Goal: Entertainment & Leisure: Browse casually

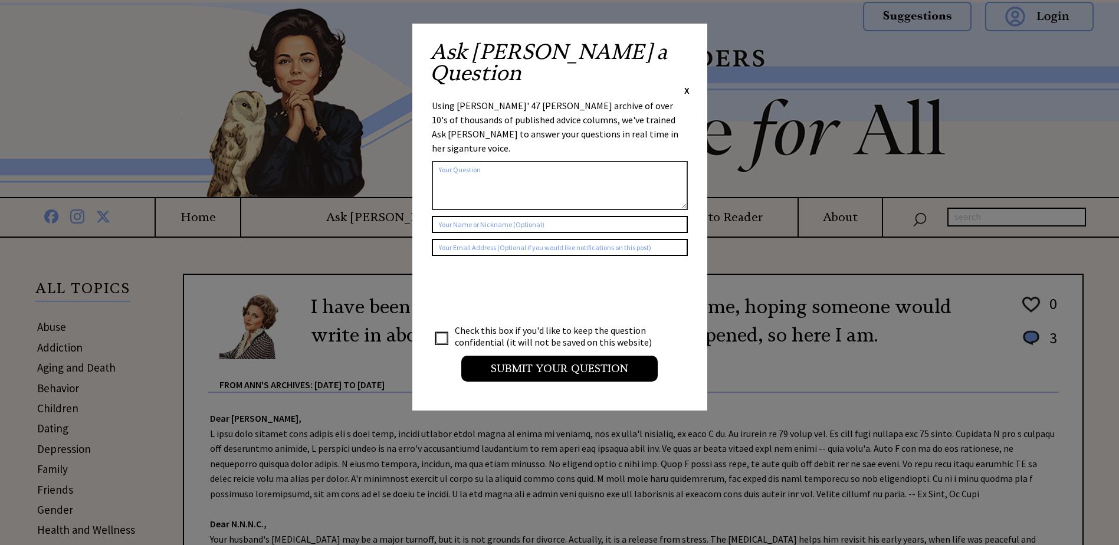
click at [686, 84] on span "X" at bounding box center [686, 90] width 5 height 12
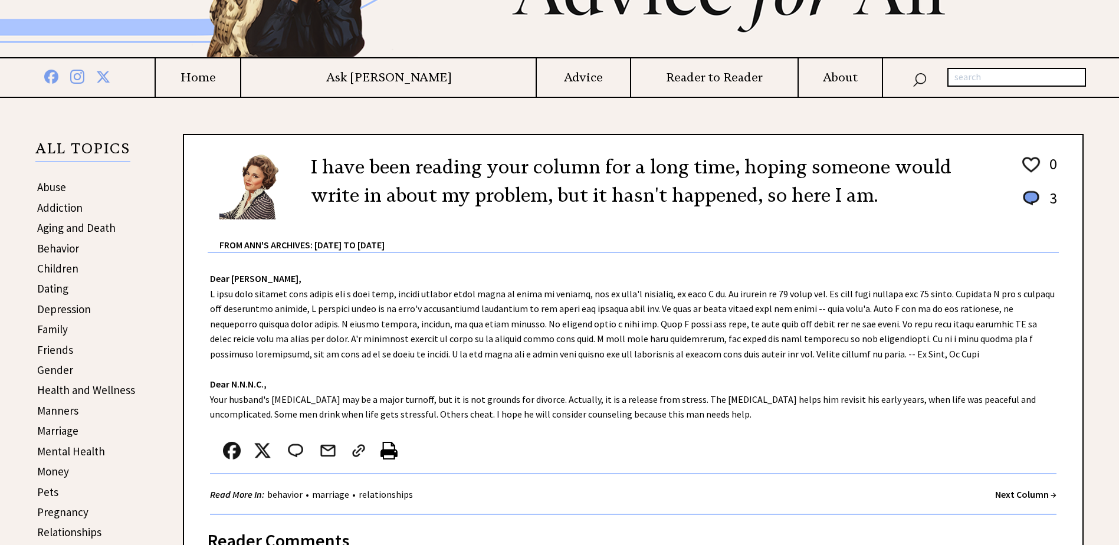
scroll to position [177, 0]
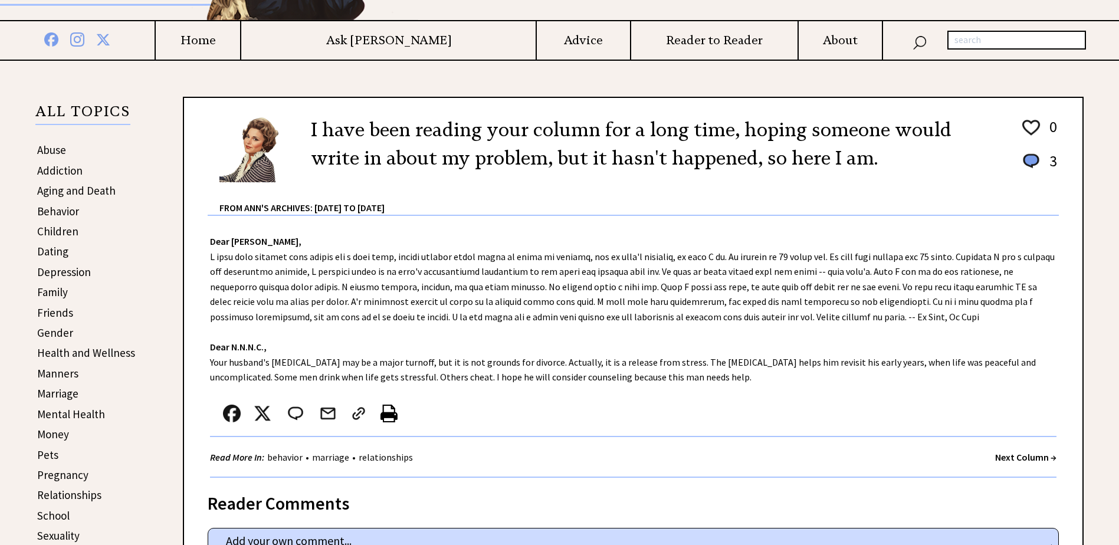
click at [1020, 456] on strong "Next Column →" at bounding box center [1025, 457] width 61 height 12
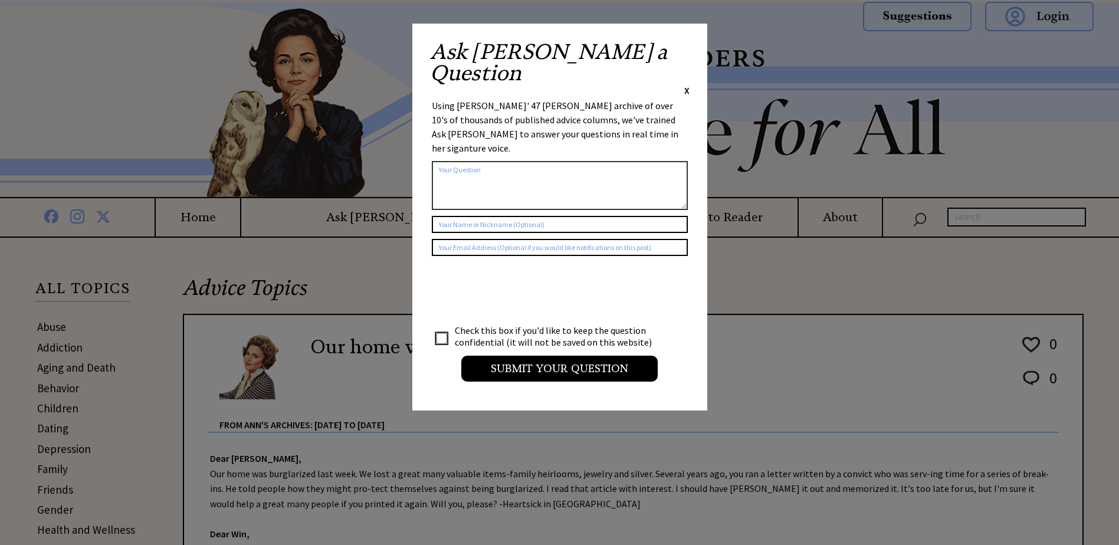
click at [686, 84] on span "X" at bounding box center [686, 90] width 5 height 12
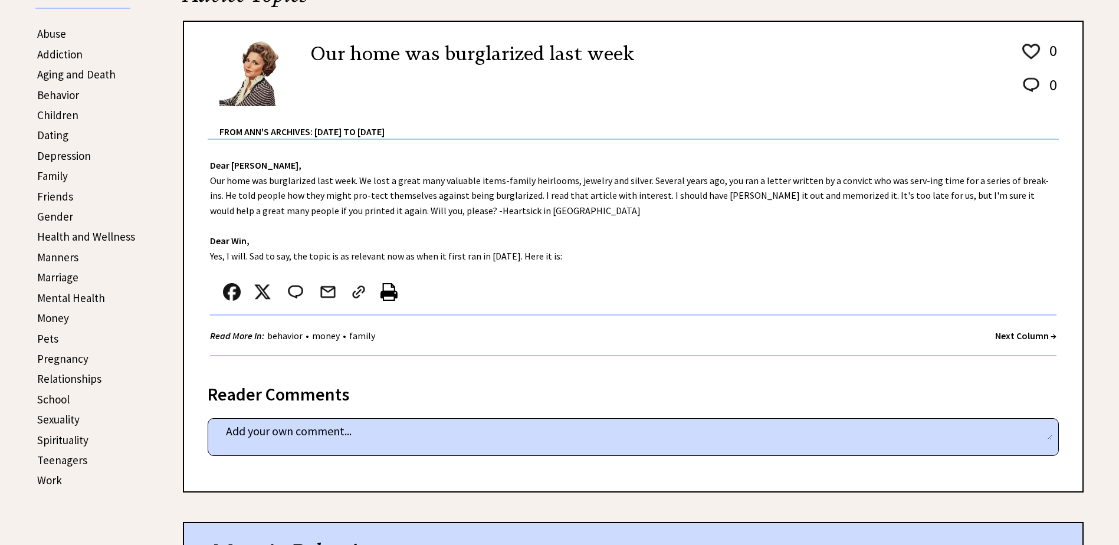
scroll to position [295, 0]
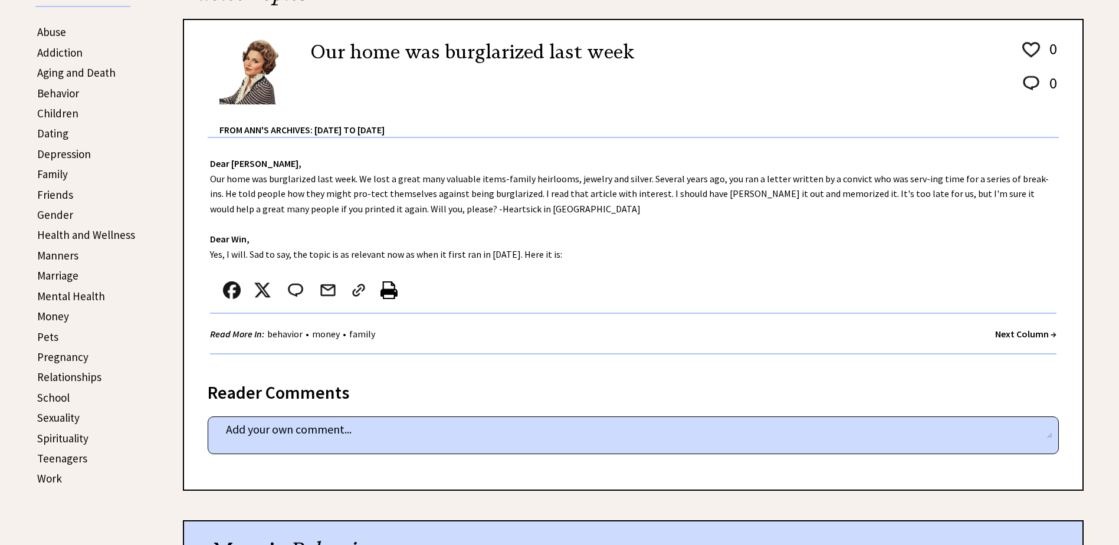
click at [1003, 331] on strong "Next Column →" at bounding box center [1025, 334] width 61 height 12
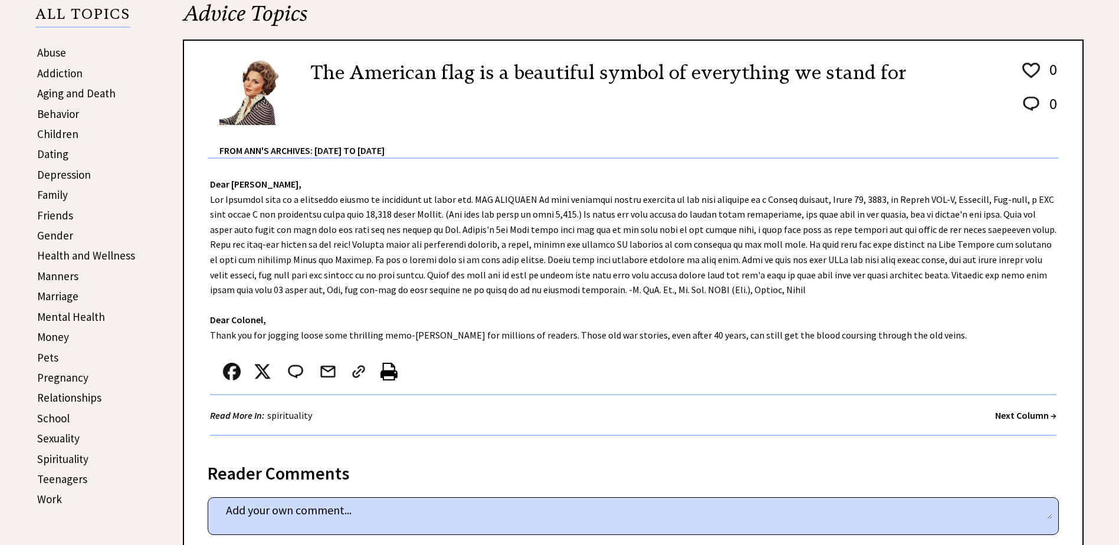
scroll to position [295, 0]
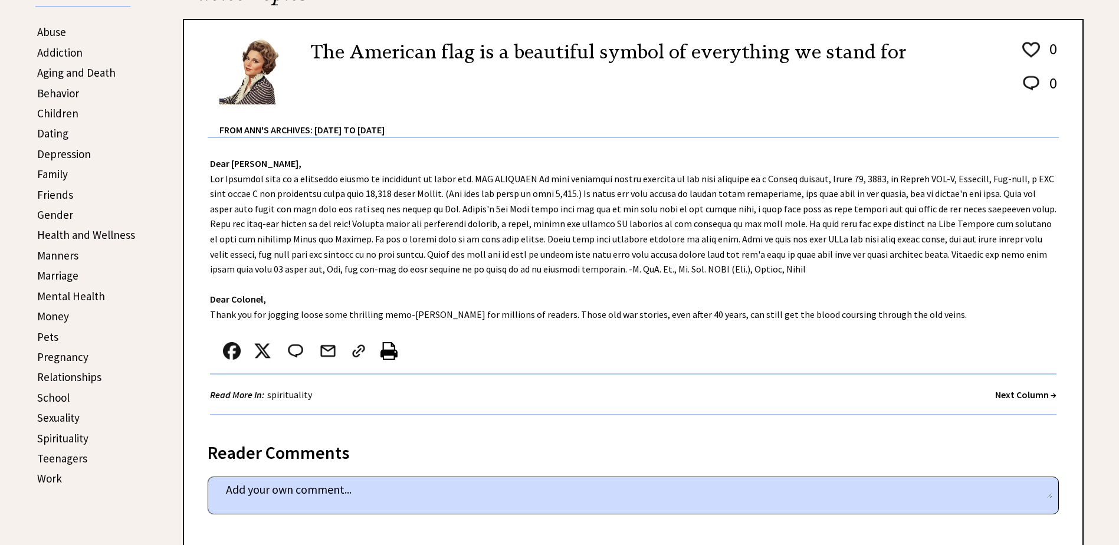
click at [1008, 395] on strong "Next Column →" at bounding box center [1025, 395] width 61 height 12
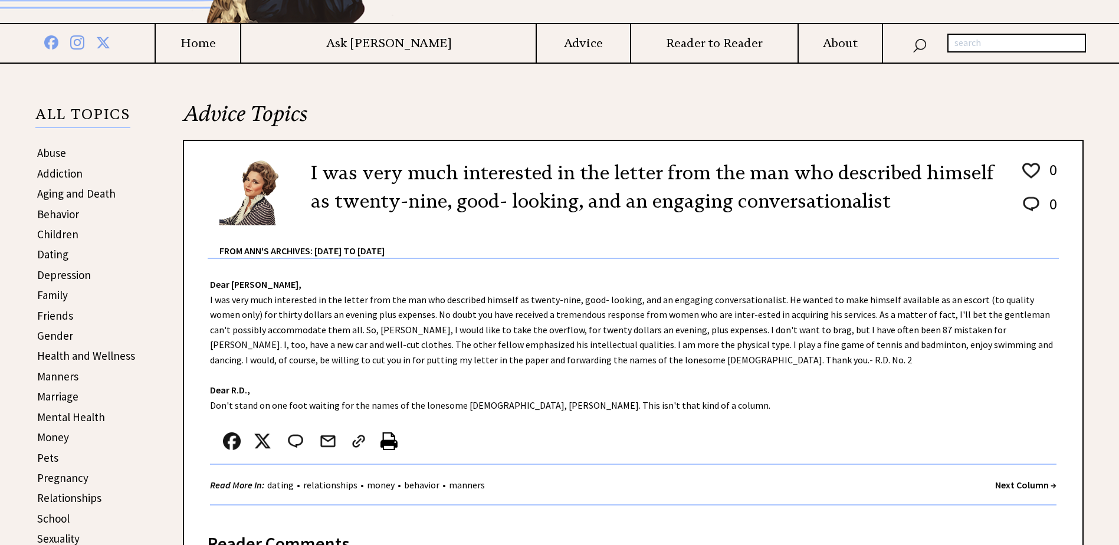
scroll to position [177, 0]
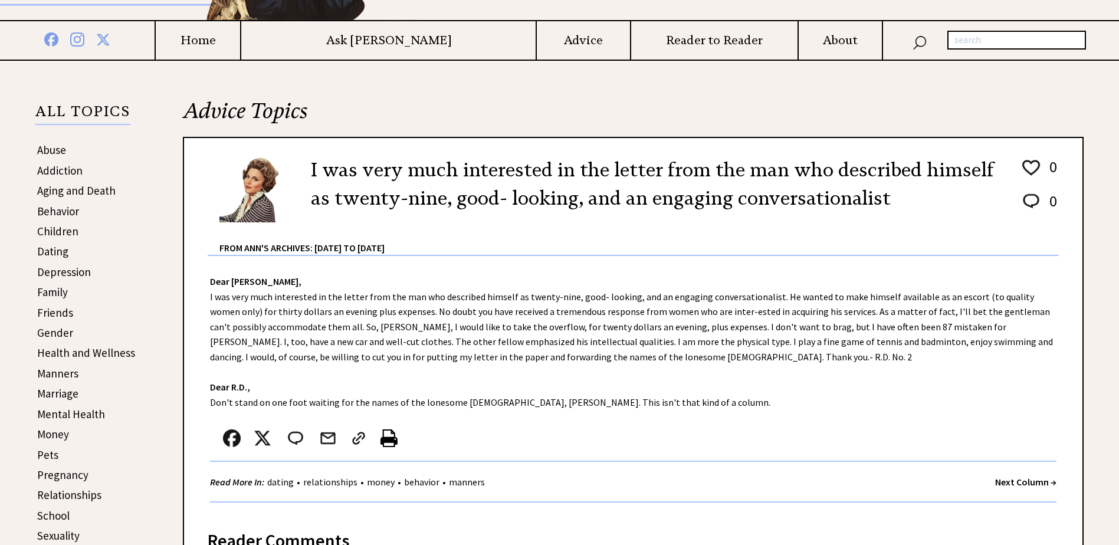
click at [1010, 479] on strong "Next Column →" at bounding box center [1025, 482] width 61 height 12
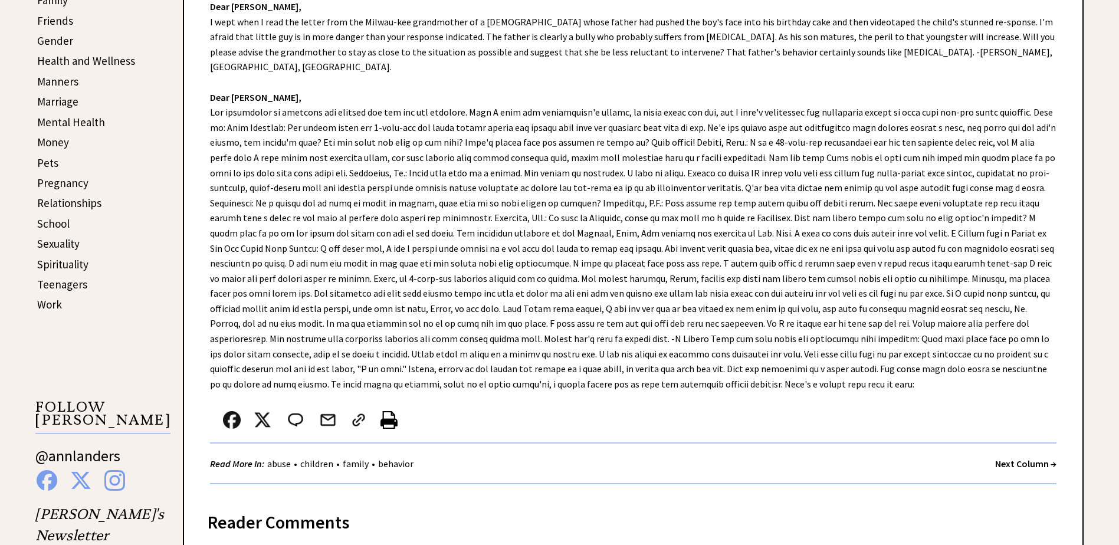
scroll to position [472, 0]
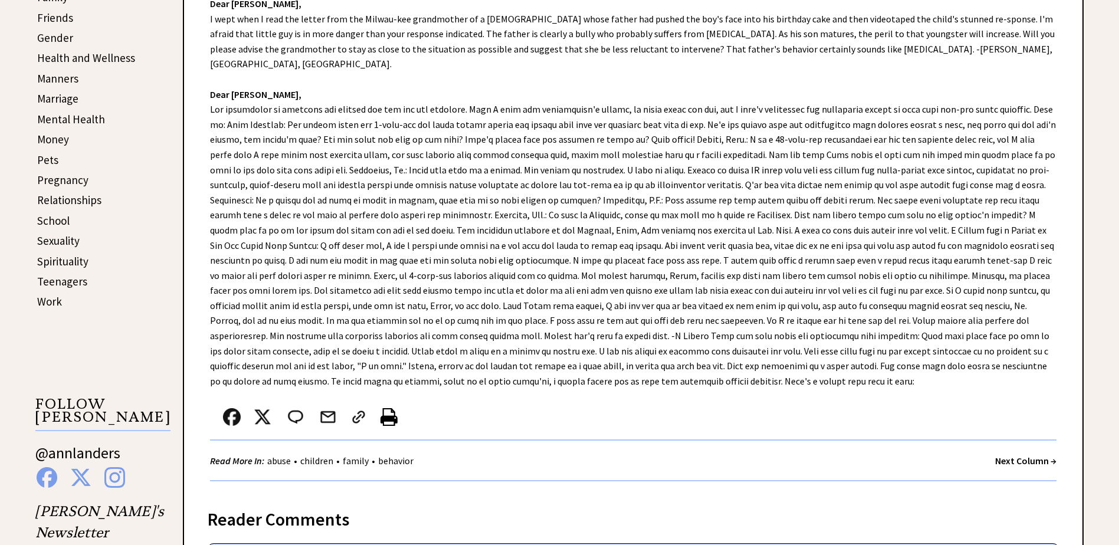
click at [1004, 455] on strong "Next Column →" at bounding box center [1025, 461] width 61 height 12
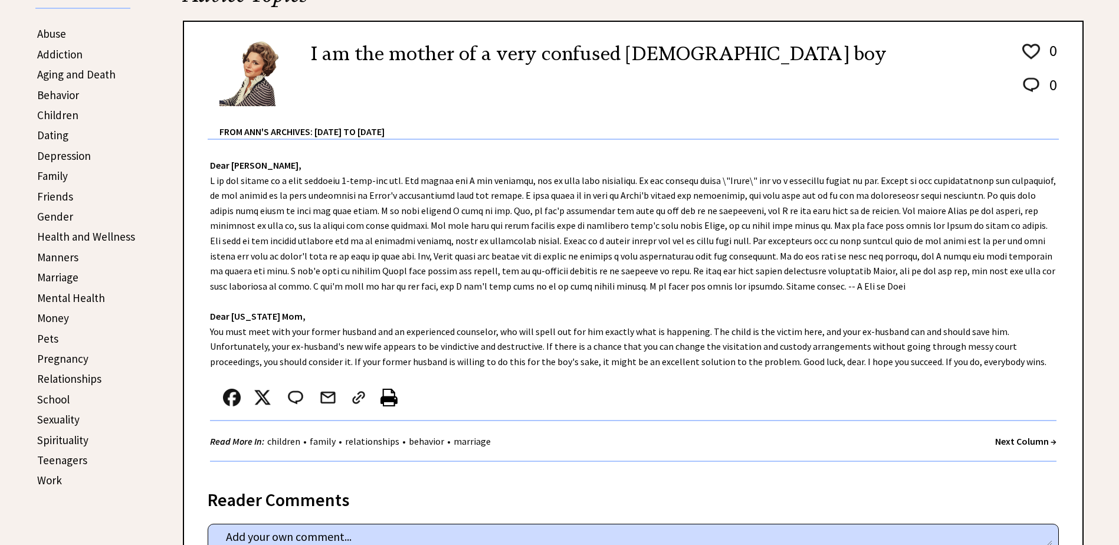
scroll to position [295, 0]
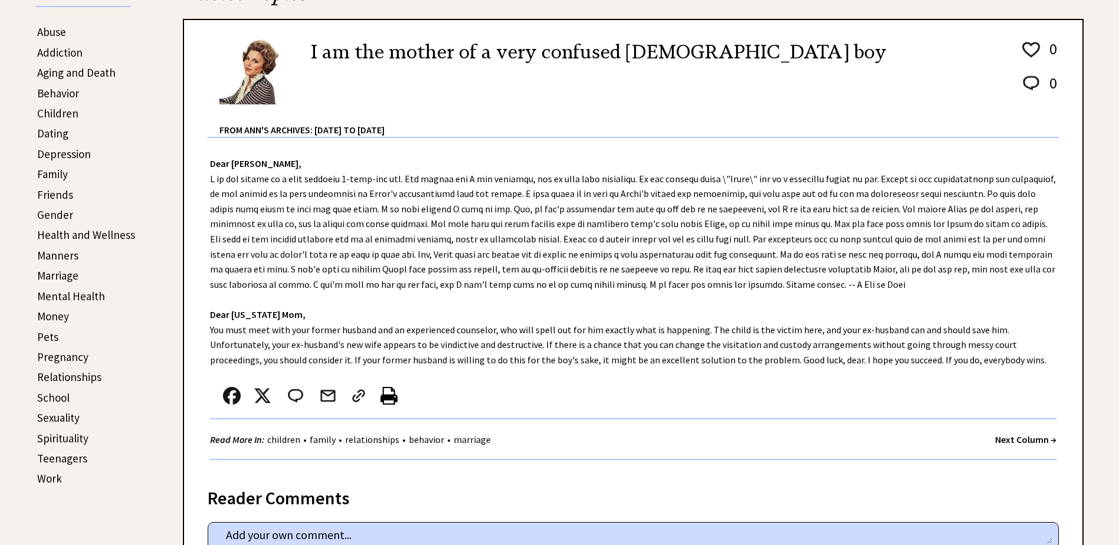
click at [1003, 438] on strong "Next Column →" at bounding box center [1025, 439] width 61 height 12
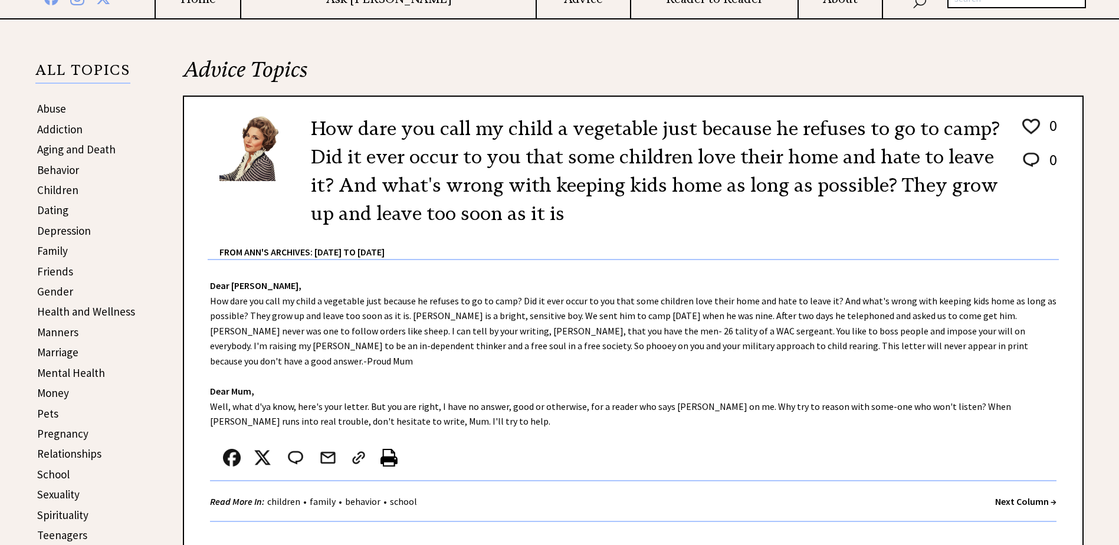
scroll to position [236, 0]
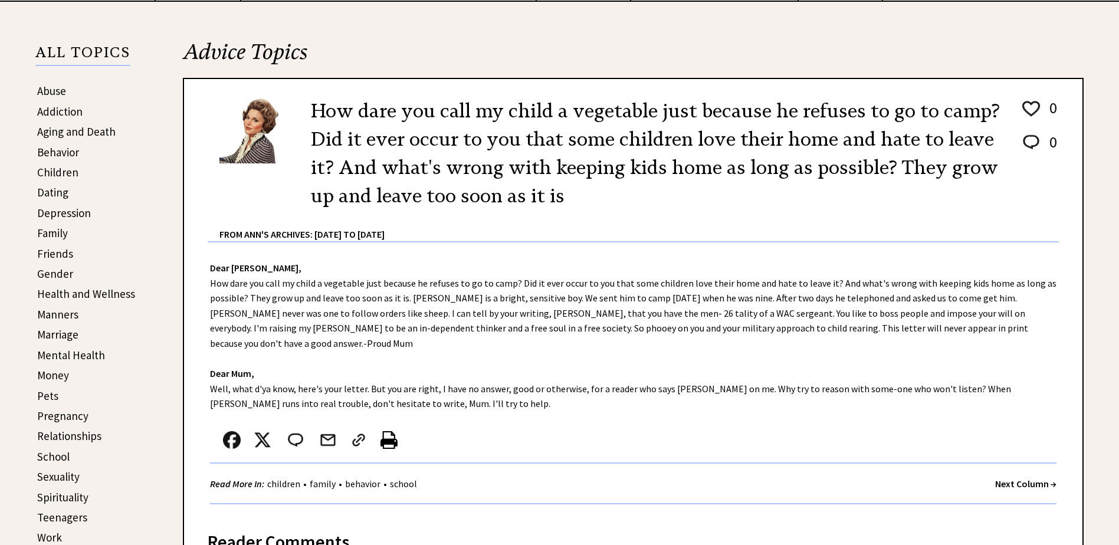
click at [999, 478] on strong "Next Column →" at bounding box center [1025, 484] width 61 height 12
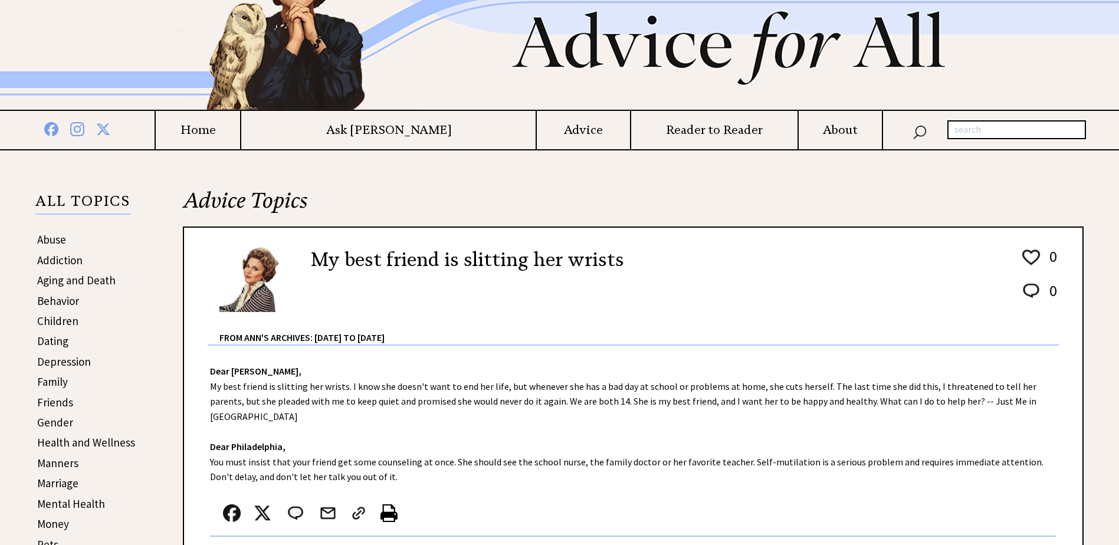
scroll to position [118, 0]
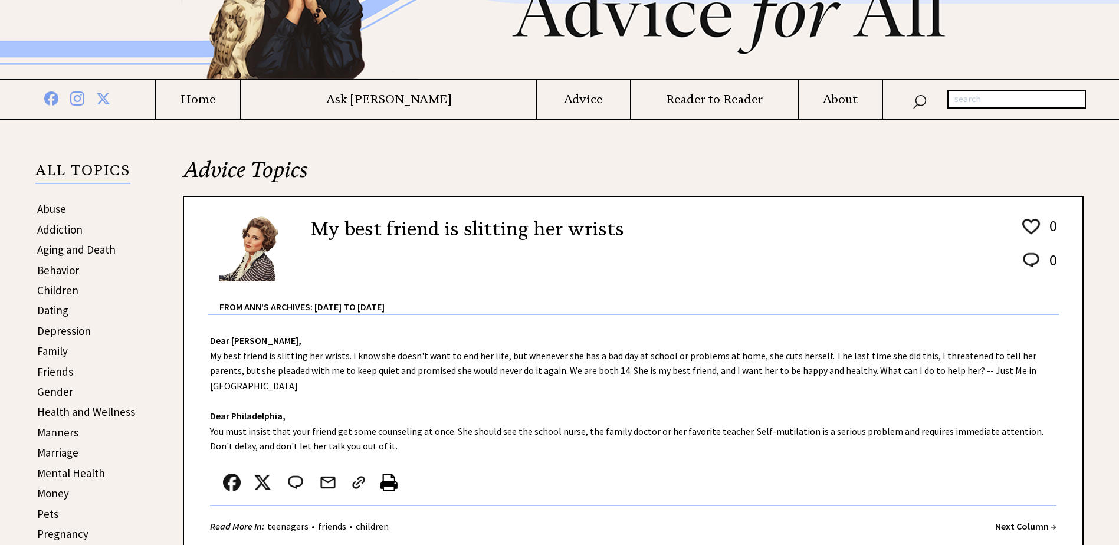
click at [1013, 520] on strong "Next Column →" at bounding box center [1025, 526] width 61 height 12
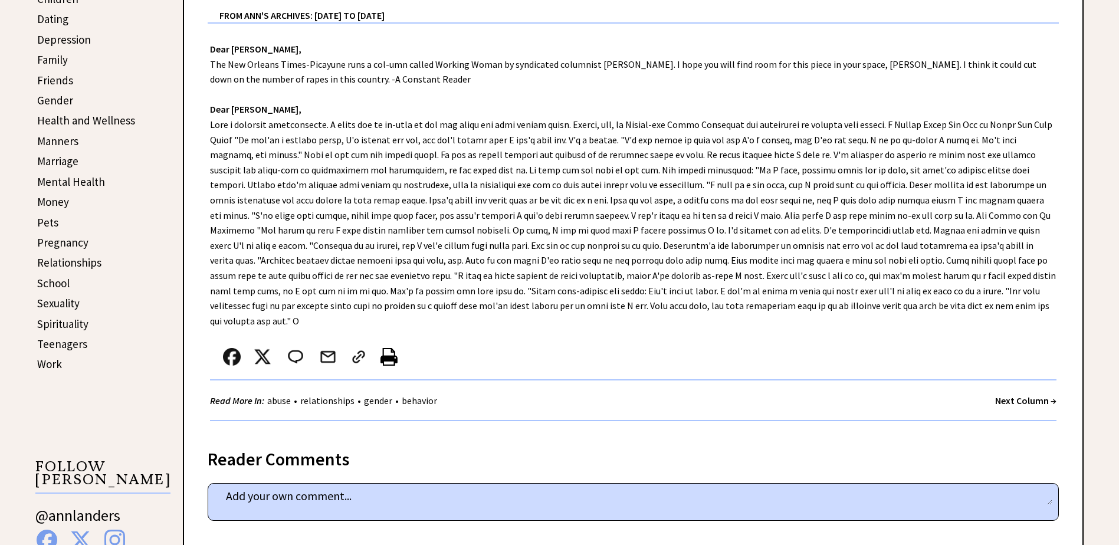
scroll to position [413, 0]
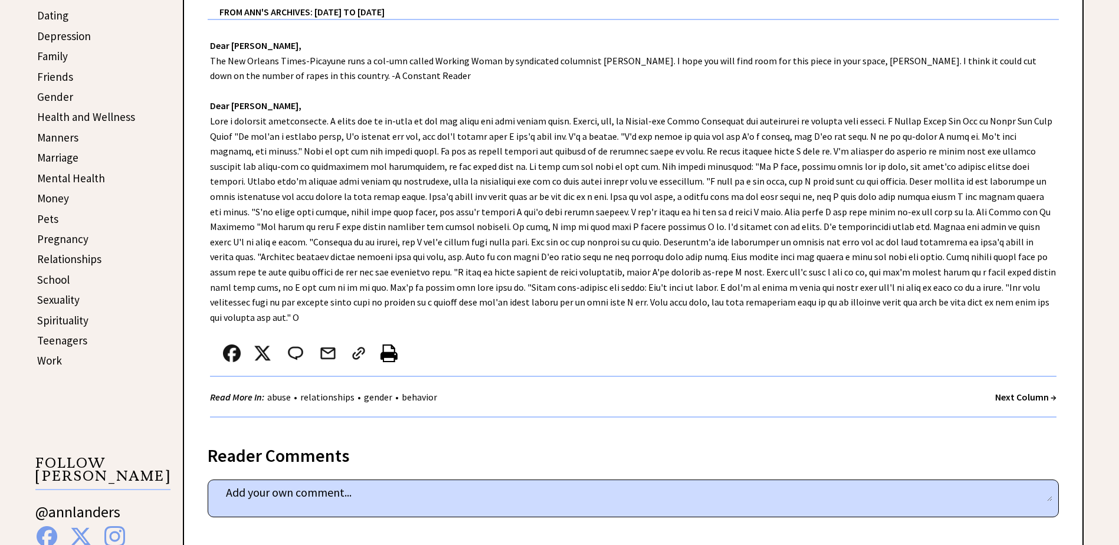
click at [1004, 391] on strong "Next Column →" at bounding box center [1025, 397] width 61 height 12
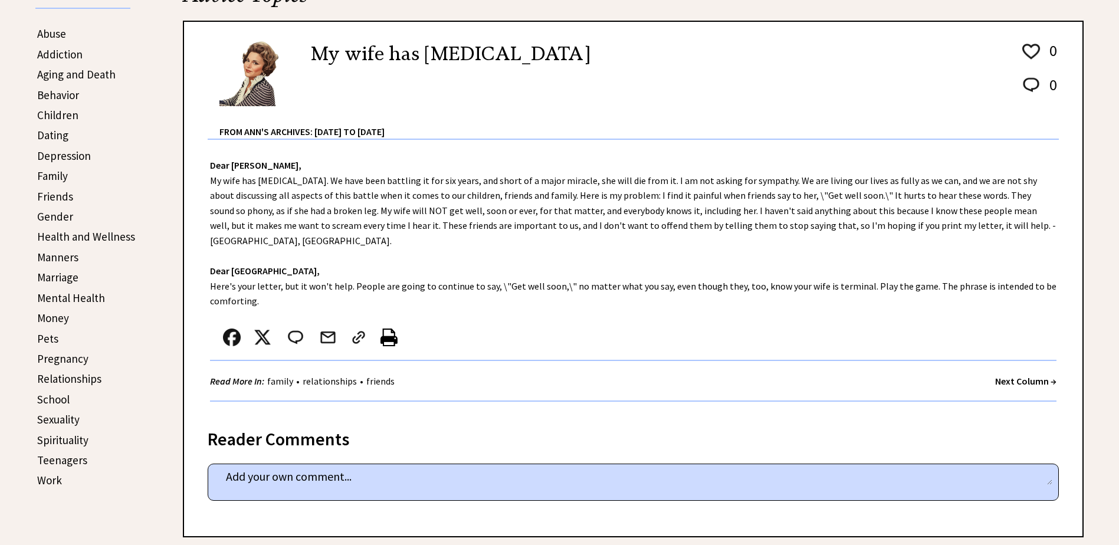
scroll to position [295, 0]
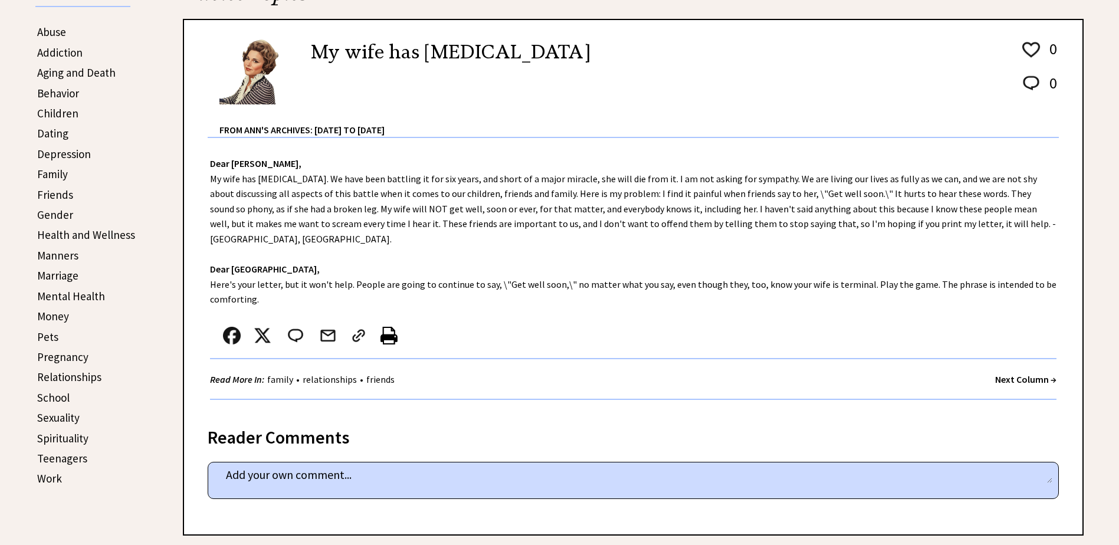
click at [1008, 373] on strong "Next Column →" at bounding box center [1025, 379] width 61 height 12
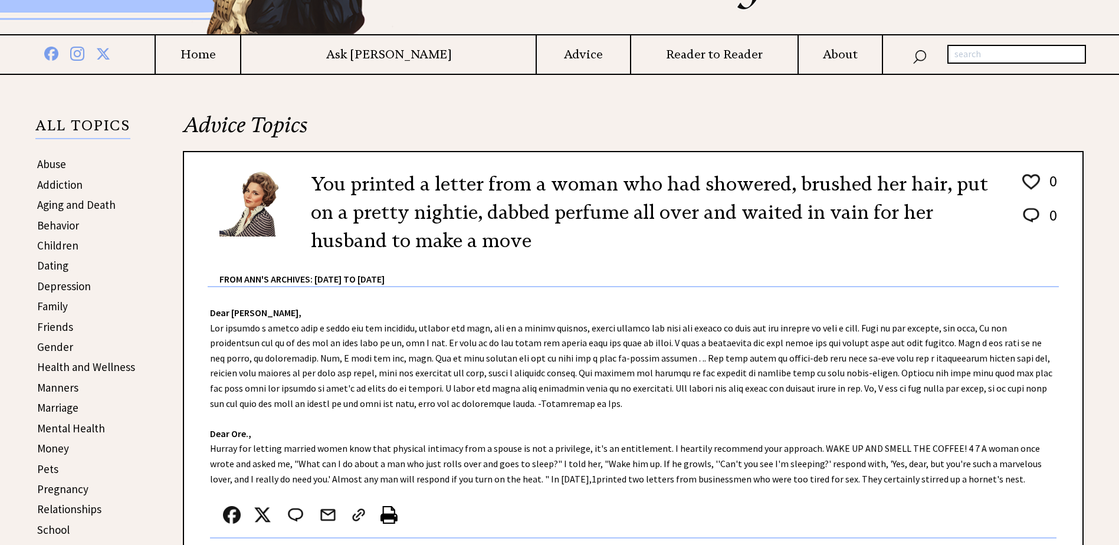
scroll to position [177, 0]
